Goal: Task Accomplishment & Management: Use online tool/utility

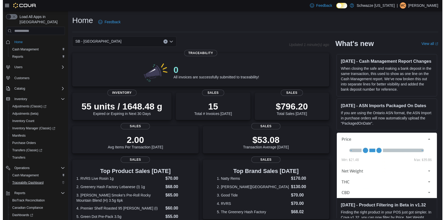
scroll to position [33, 0]
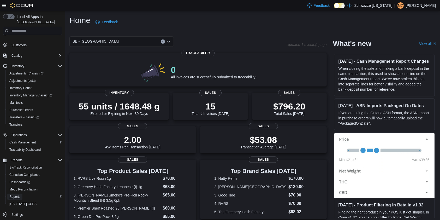
click at [17, 194] on span "Reports" at bounding box center [14, 196] width 11 height 4
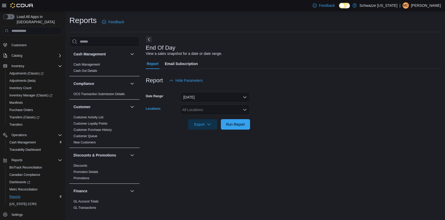
click at [215, 110] on div "All Locations" at bounding box center [215, 109] width 70 height 10
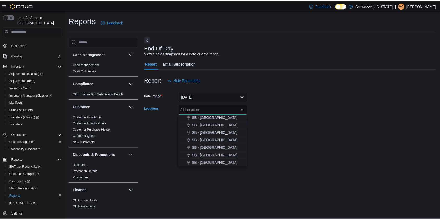
scroll to position [127, 0]
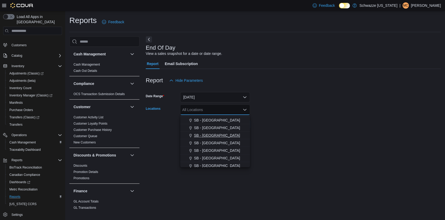
click at [209, 136] on span "SB - Highlands" at bounding box center [217, 135] width 46 height 5
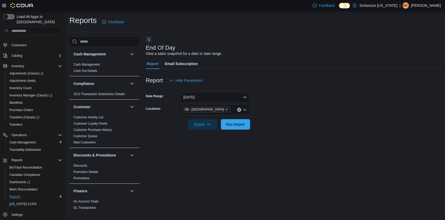
click at [303, 126] on form "Date Range Today Locations SB - Highlands Export Run Report" at bounding box center [293, 108] width 295 height 44
click at [245, 124] on span "Run Report" at bounding box center [235, 124] width 23 height 10
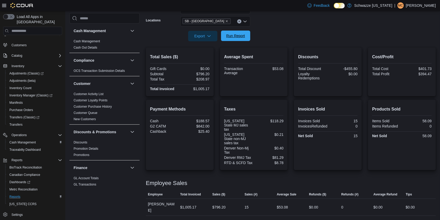
scroll to position [73, 0]
